Goal: Information Seeking & Learning: Learn about a topic

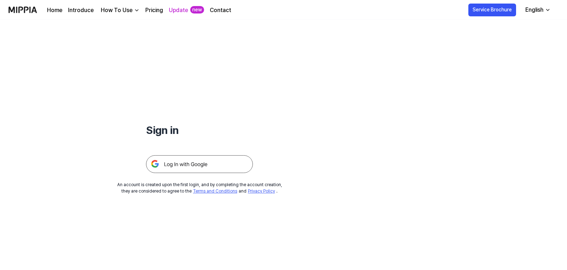
click at [197, 167] on img at bounding box center [199, 165] width 107 height 18
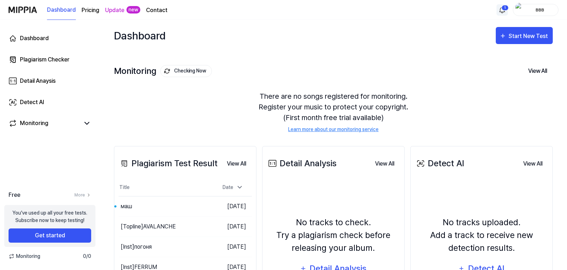
click at [501, 12] on html "Dashboard Pricing Update new Contact 1 ввв Dashboard Plagiarism Checker Detail …" at bounding box center [283, 135] width 567 height 270
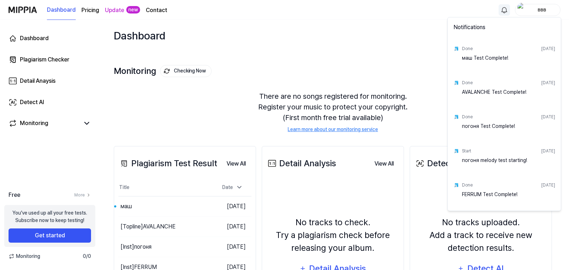
click at [132, 207] on html "Dashboard Pricing Update new Contact ввв Dashboard Plagiarism Checker Detail An…" at bounding box center [284, 135] width 569 height 270
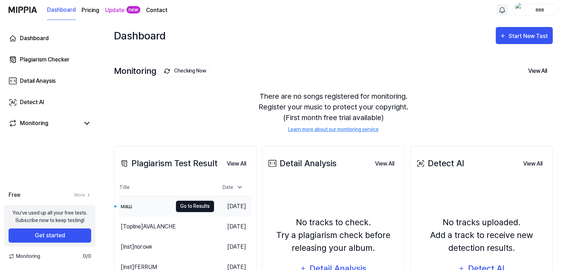
click at [176, 206] on button "Go to Results" at bounding box center [195, 206] width 38 height 11
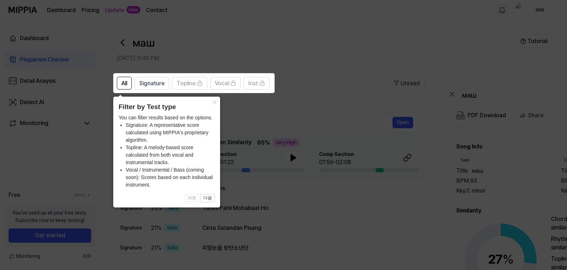
click at [302, 49] on icon at bounding box center [284, 135] width 569 height 270
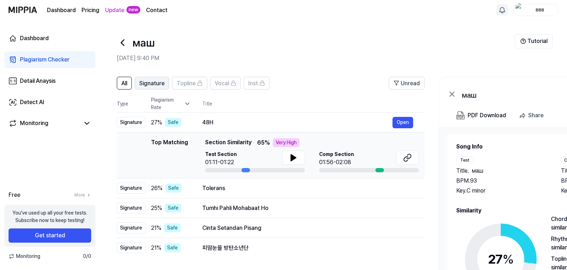
click at [152, 84] on span "Signature" at bounding box center [151, 83] width 25 height 9
click at [51, 82] on div "Detail Anaysis" at bounding box center [38, 81] width 36 height 9
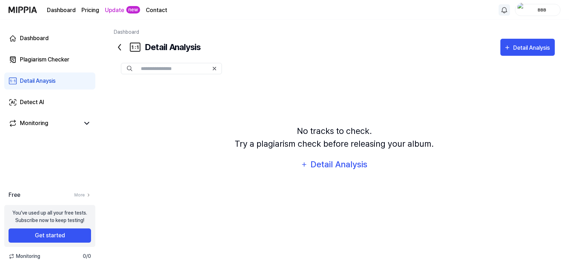
click at [542, 14] on div "ввв" at bounding box center [538, 10] width 46 height 12
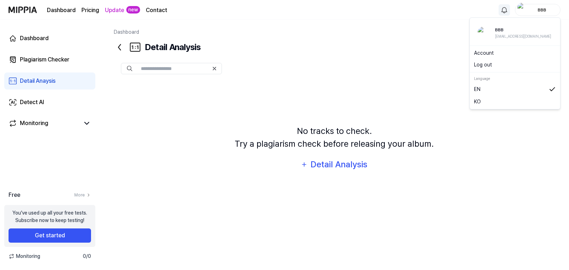
click at [143, 159] on div "No tracks to check. Try a plagiarism check before releasing your album. Detail …" at bounding box center [334, 148] width 441 height 135
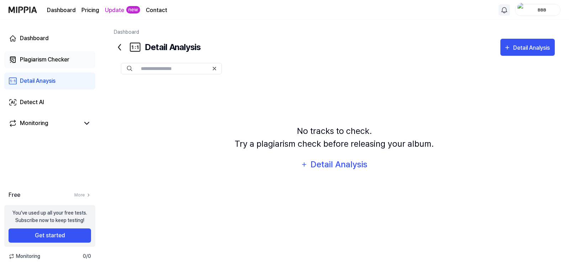
click at [27, 60] on div "Plagiarism Checker" at bounding box center [44, 60] width 49 height 9
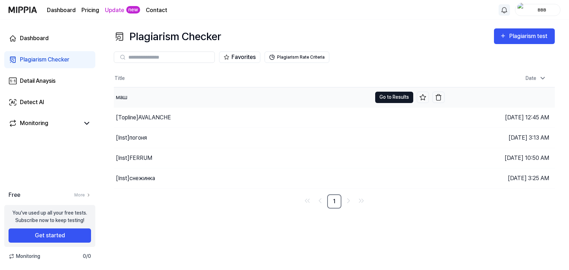
click at [391, 98] on button "Go to Results" at bounding box center [394, 97] width 38 height 11
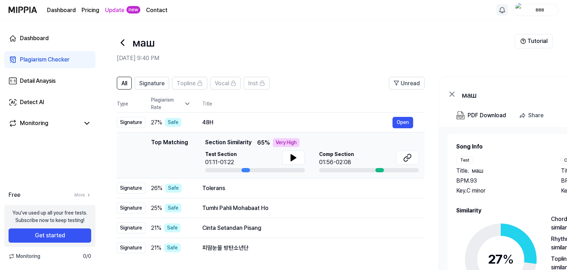
drag, startPoint x: 205, startPoint y: 142, endPoint x: 210, endPoint y: 142, distance: 5.3
click at [210, 142] on span "Section Similarity" at bounding box center [228, 142] width 46 height 9
click at [296, 160] on icon at bounding box center [293, 158] width 9 height 9
click at [294, 160] on icon at bounding box center [294, 158] width 1 height 6
click at [280, 143] on div "Very High" at bounding box center [286, 142] width 27 height 9
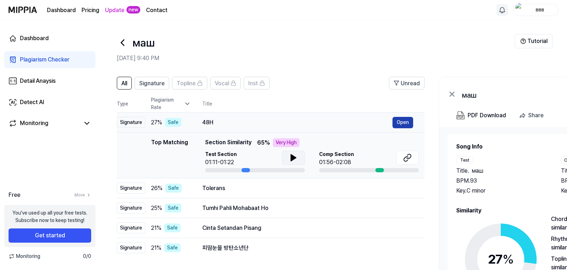
click at [401, 123] on button "Open" at bounding box center [402, 122] width 21 height 11
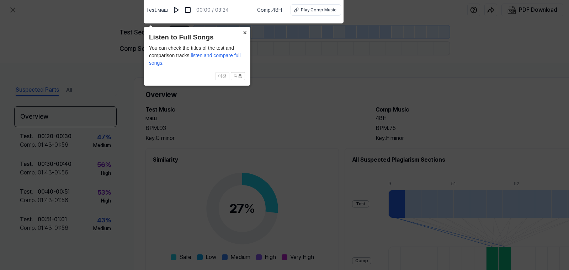
click at [246, 32] on button "×" at bounding box center [244, 32] width 11 height 10
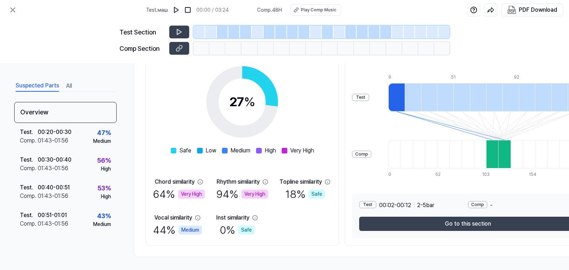
scroll to position [111, 0]
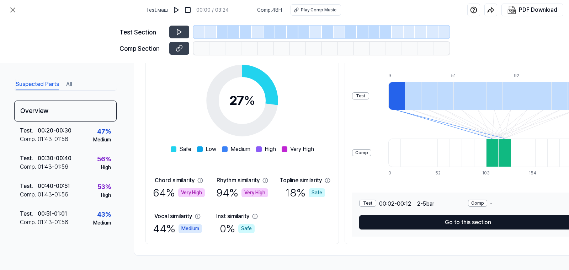
click at [462, 216] on button "Go to this section" at bounding box center [468, 223] width 218 height 14
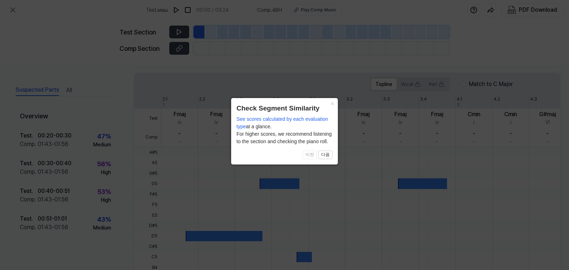
scroll to position [205, 0]
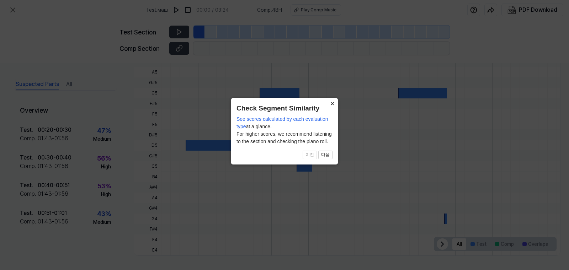
click at [332, 105] on button "×" at bounding box center [332, 103] width 11 height 10
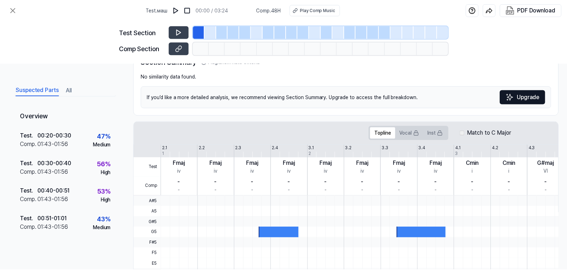
scroll to position [0, 0]
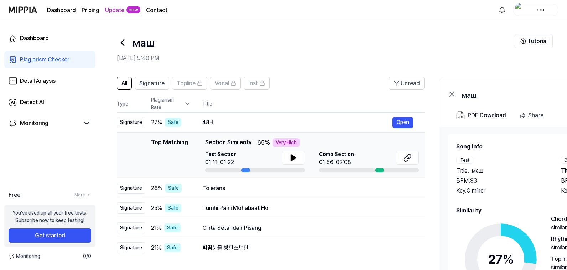
scroll to position [36, 0]
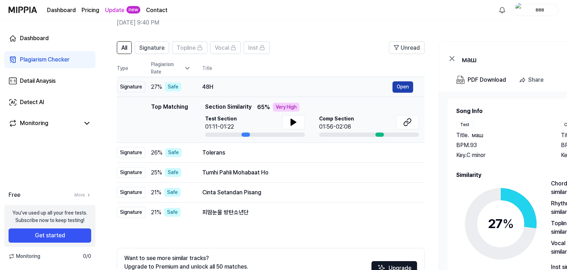
click at [398, 86] on button "Open" at bounding box center [402, 86] width 21 height 11
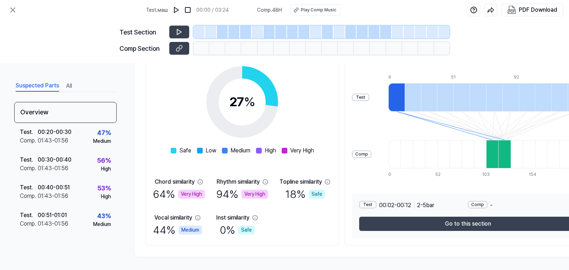
scroll to position [111, 0]
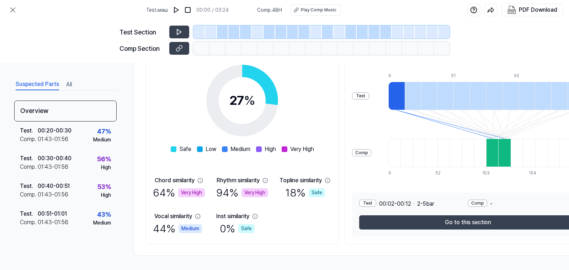
click at [370, 151] on div "Comp" at bounding box center [361, 152] width 19 height 7
click at [380, 151] on div "Test Comp 9 20 30 40 51 61 71 82 92 102 113 123 133 0 13 26 39 52 64 77 90 103 …" at bounding box center [468, 125] width 232 height 114
drag, startPoint x: 154, startPoint y: 178, endPoint x: 195, endPoint y: 178, distance: 40.6
click at [195, 178] on div "Chord similarity" at bounding box center [175, 180] width 40 height 9
copy div "Chord similarity"
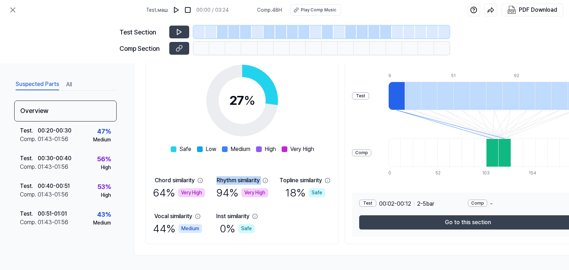
drag, startPoint x: 218, startPoint y: 179, endPoint x: 267, endPoint y: 174, distance: 48.6
click at [267, 176] on div "Chord similarity 64 % Very High Rhythm similarity 94 % Very High Topline simila…" at bounding box center [242, 206] width 179 height 60
click at [156, 115] on div "27 % Safe Low Medium High Very High Chord similarity 64 % Very High Rhythm simi…" at bounding box center [242, 146] width 179 height 181
click at [503, 152] on div at bounding box center [505, 153] width 12 height 28
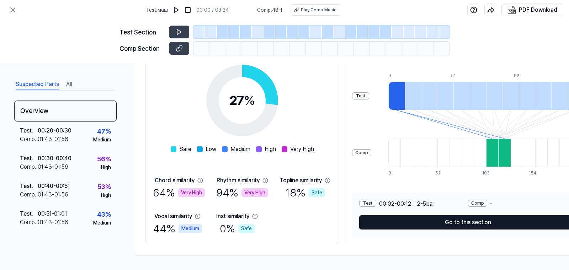
click at [487, 218] on button "Go to this section" at bounding box center [468, 223] width 218 height 14
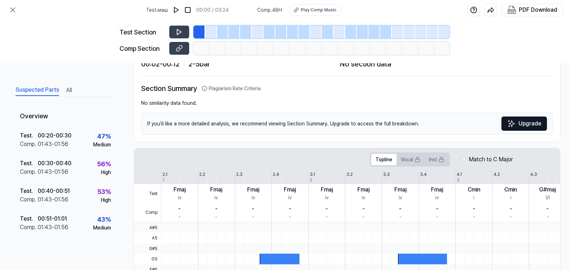
scroll to position [0, 0]
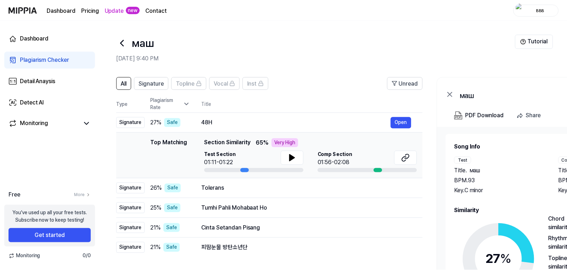
scroll to position [36, 0]
